Goal: Information Seeking & Learning: Learn about a topic

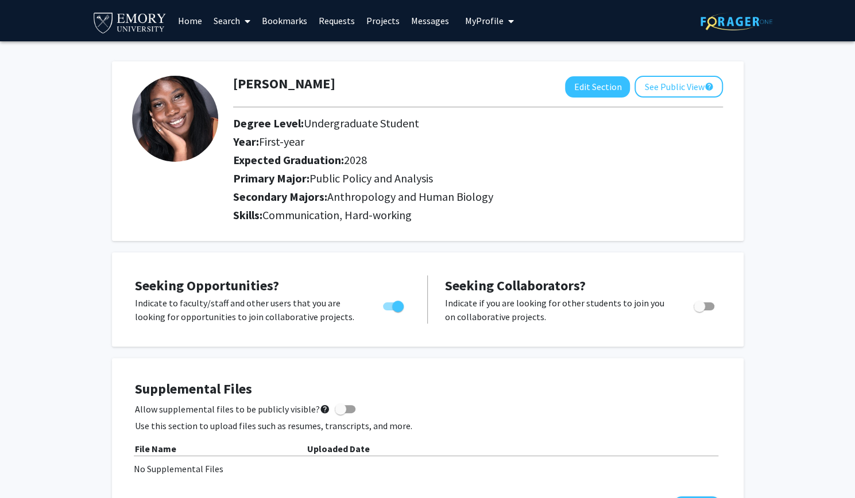
click at [147, 21] on img at bounding box center [130, 22] width 76 height 26
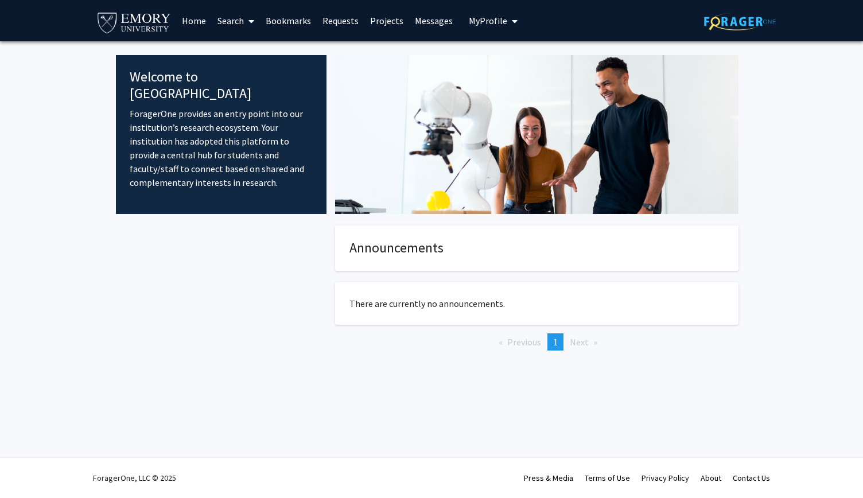
click at [386, 18] on link "Projects" at bounding box center [386, 21] width 45 height 40
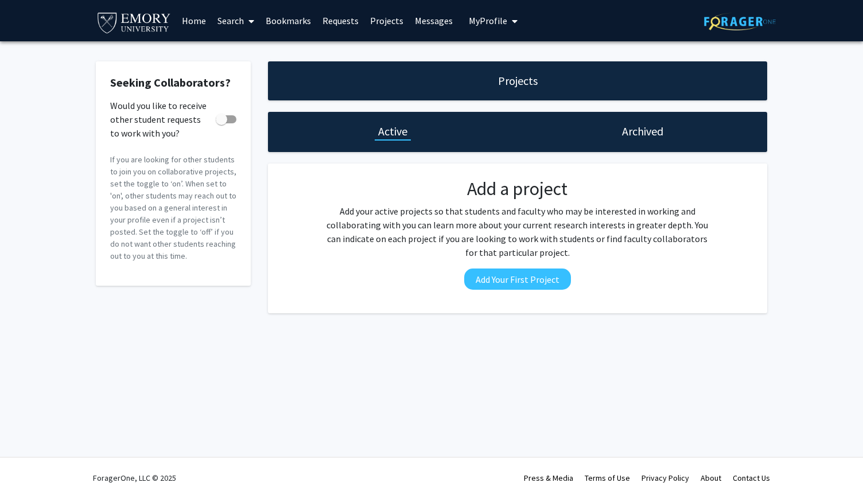
click at [243, 21] on link "Search" at bounding box center [236, 21] width 48 height 40
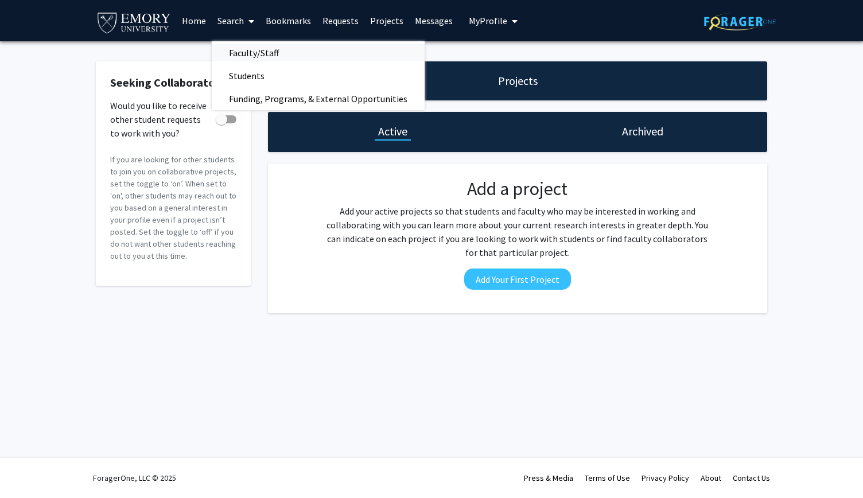
click at [251, 48] on span "Faculty/Staff" at bounding box center [254, 52] width 84 height 23
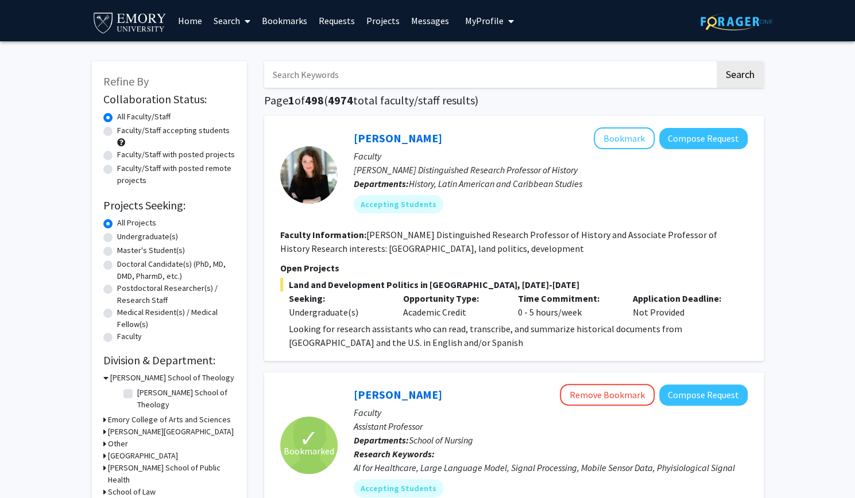
click at [117, 240] on label "Undergraduate(s)" at bounding box center [147, 237] width 61 height 12
click at [117, 238] on input "Undergraduate(s)" at bounding box center [120, 234] width 7 height 7
radio input "true"
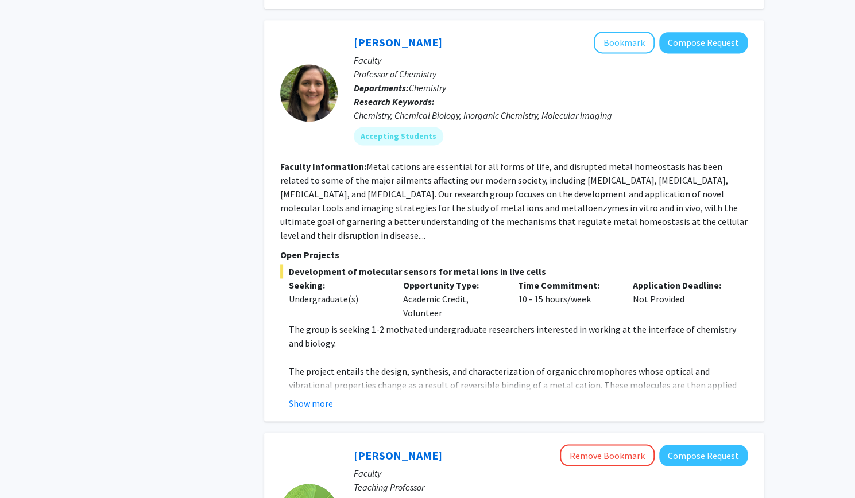
scroll to position [920, 0]
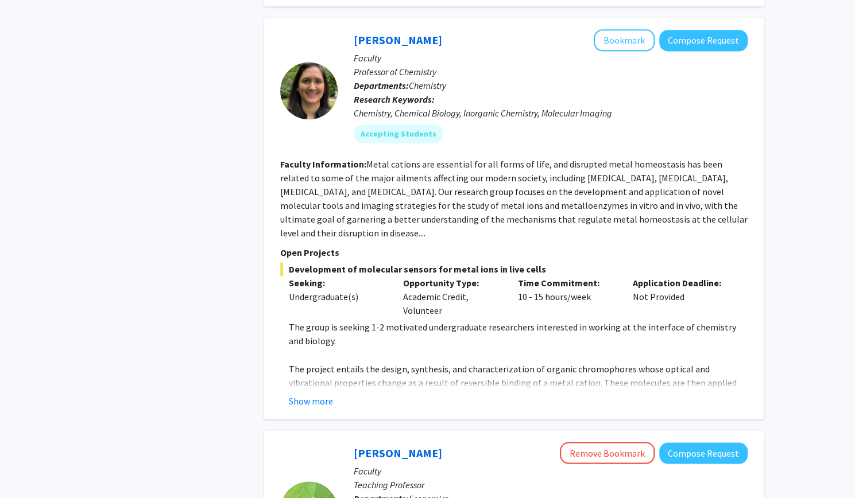
click at [311, 394] on div "[PERSON_NAME] Bookmark Compose Request Faculty Professor of Chemistry Departmen…" at bounding box center [513, 218] width 499 height 401
click at [311, 394] on button "Show more" at bounding box center [311, 401] width 44 height 14
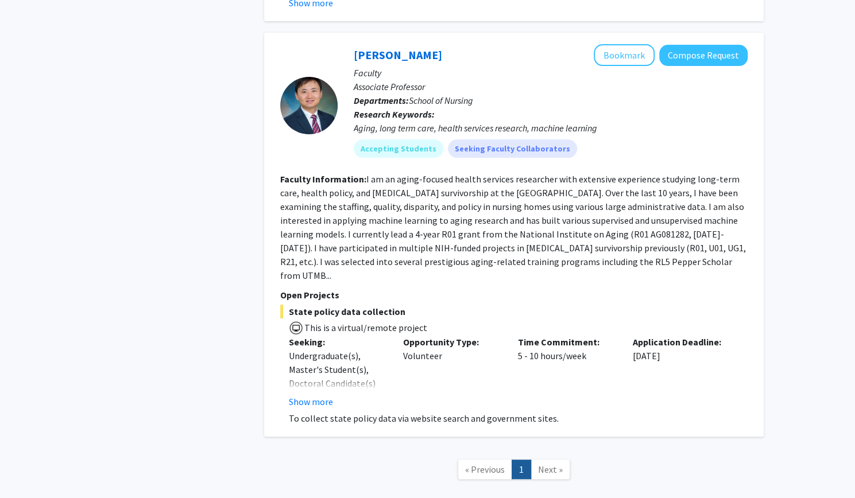
scroll to position [2618, 0]
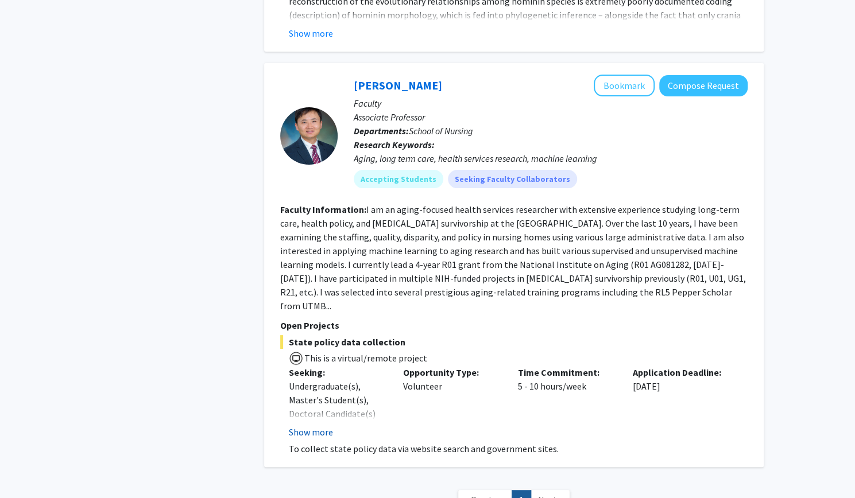
click at [320, 425] on button "Show more" at bounding box center [311, 432] width 44 height 14
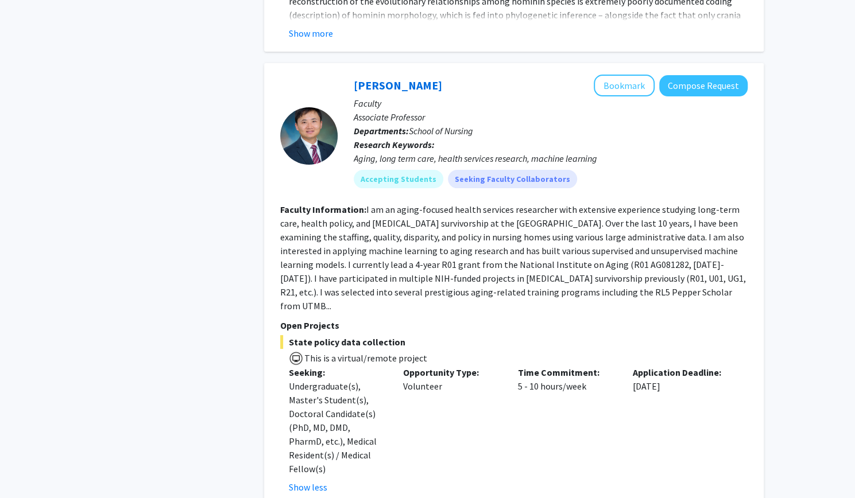
click at [561, 257] on section "Faculty Information: I am an aging-focused health services researcher with exte…" at bounding box center [513, 258] width 467 height 110
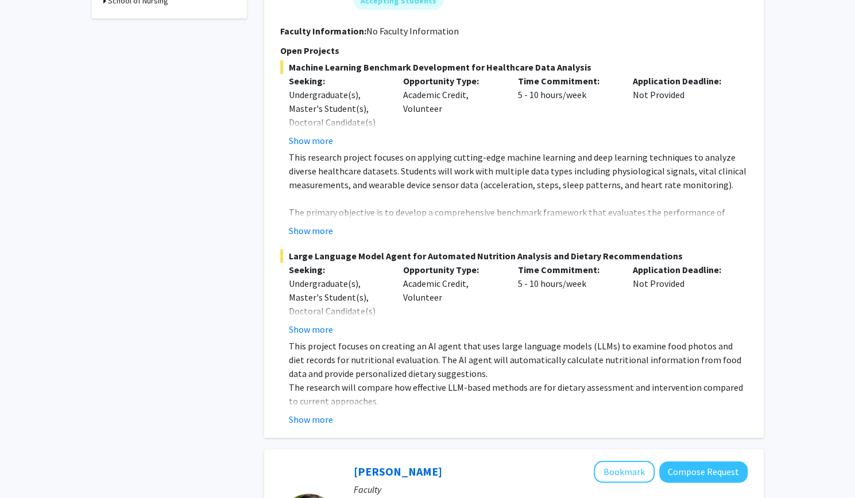
scroll to position [506, 0]
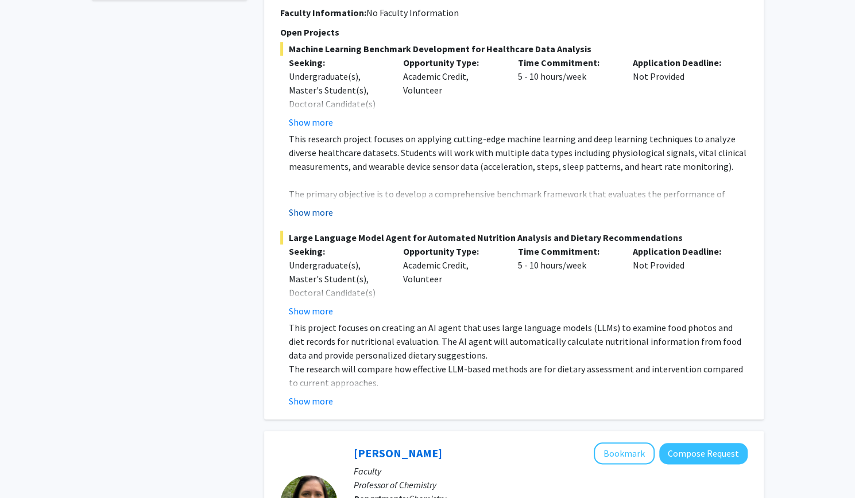
click at [317, 206] on button "Show more" at bounding box center [311, 212] width 44 height 14
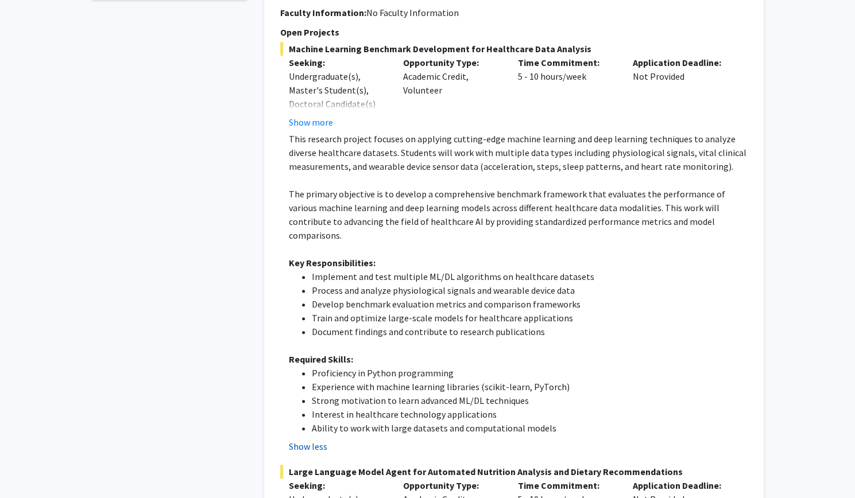
click at [317, 440] on button "Show less" at bounding box center [308, 447] width 38 height 14
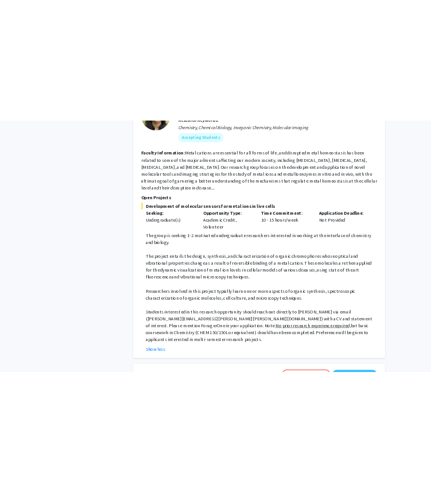
scroll to position [1009, 0]
